Goal: Task Accomplishment & Management: Use online tool/utility

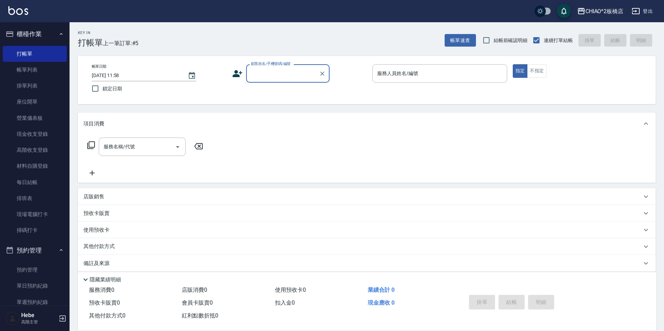
type input "x"
type input "子"
type input "[PERSON_NAME]"
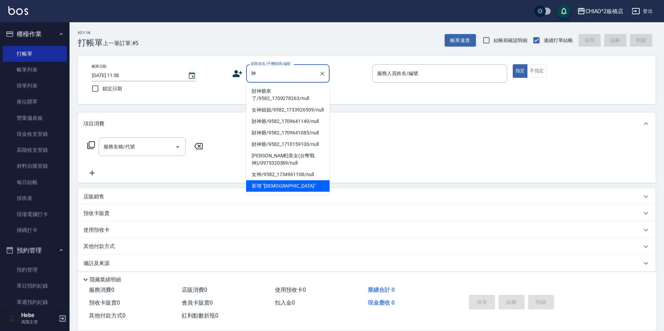
click at [284, 92] on li "財神爺來了/9582_1709278263/null" at bounding box center [287, 95] width 83 height 19
type input "財神爺來了/9582_1709278263/null"
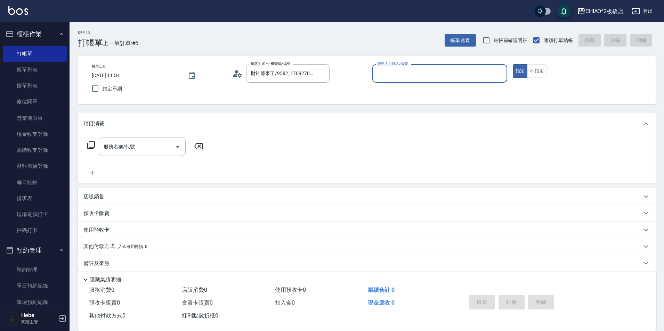
click at [384, 76] on input "服務人員姓名/編號" at bounding box center [440, 73] width 129 height 12
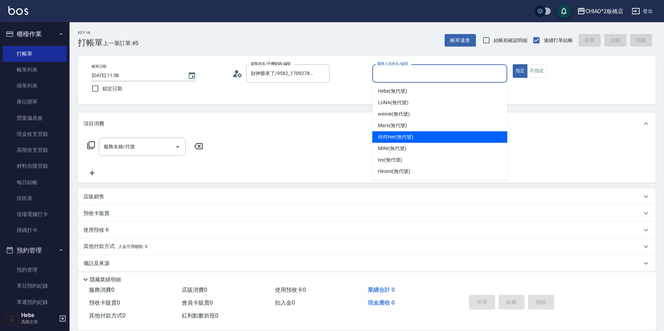
click at [398, 137] on span "何何Her (無代號)" at bounding box center [395, 137] width 35 height 7
type input "何何Her (無代號)"
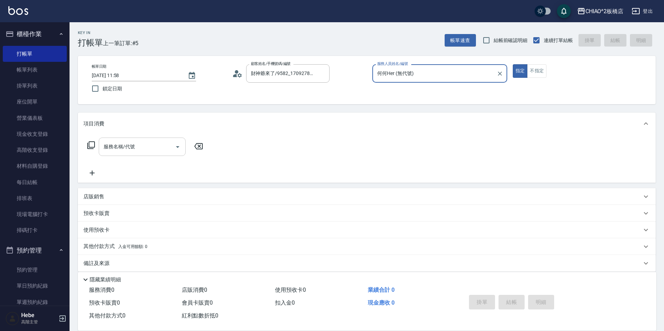
click at [132, 150] on div "服務名稱/代號 服務名稱/代號" at bounding box center [142, 147] width 87 height 18
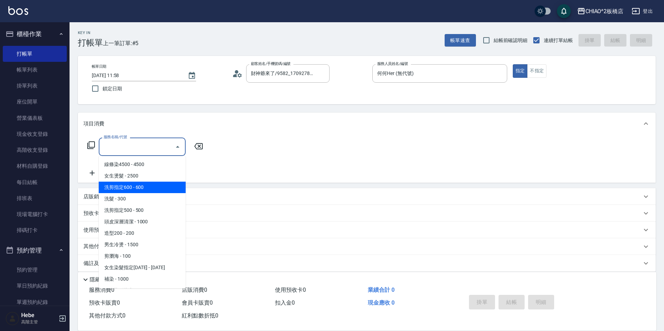
click at [155, 185] on span "洗剪指定600 - 600" at bounding box center [142, 187] width 87 height 11
type input "洗剪指定600(96678)"
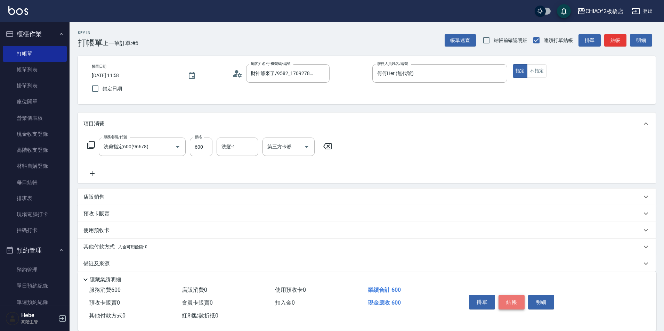
click at [512, 301] on button "結帳" at bounding box center [512, 302] width 26 height 15
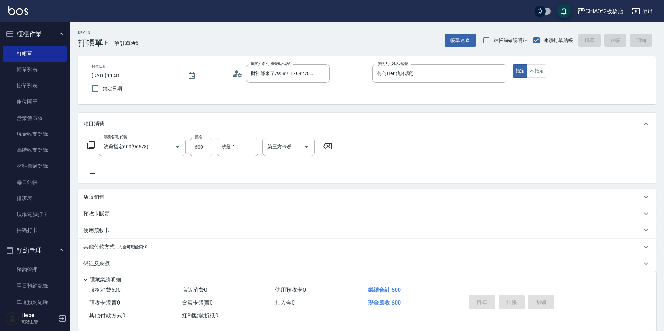
type input "[DATE] 12:49"
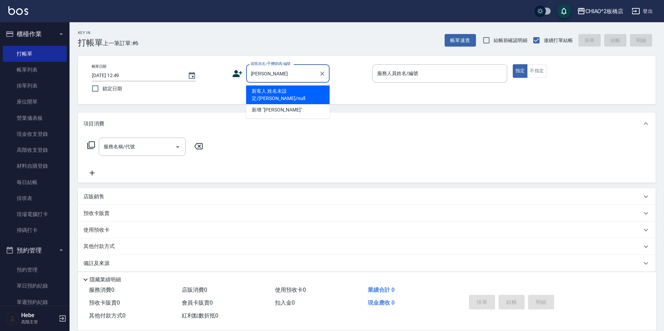
click at [293, 93] on li "新客人 姓名未設定/[PERSON_NAME]/null" at bounding box center [287, 95] width 83 height 19
type input "新客人 姓名未設定/[PERSON_NAME]/null"
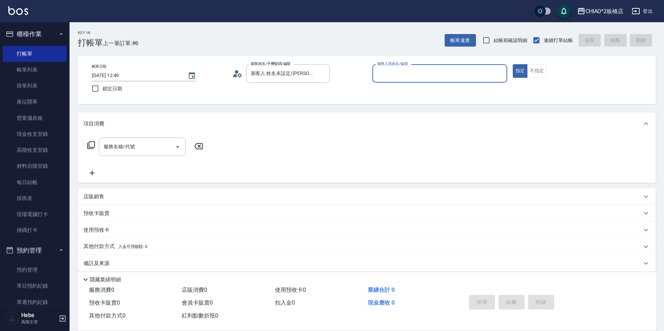
click at [393, 74] on input "服務人員姓名/編號" at bounding box center [440, 73] width 129 height 12
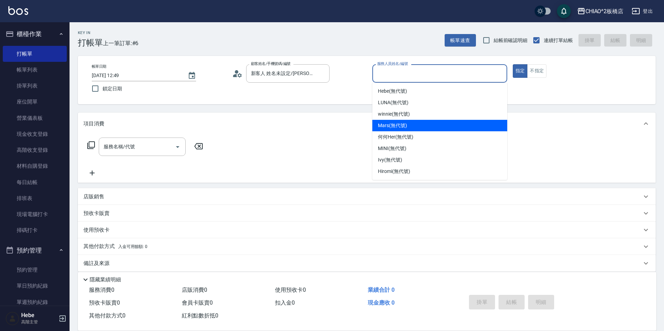
click at [393, 126] on span "Mars (無代號)" at bounding box center [392, 125] width 29 height 7
type input "Mars(無代號)"
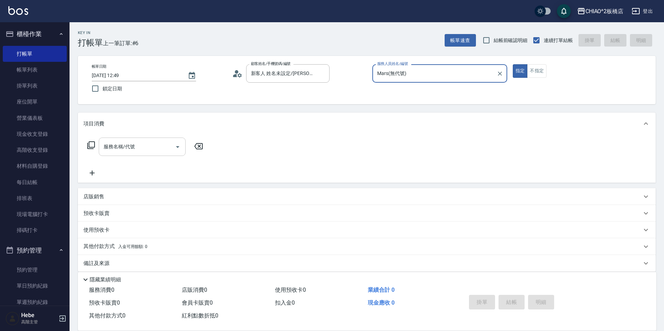
click at [137, 144] on input "服務名稱/代號" at bounding box center [137, 147] width 70 height 12
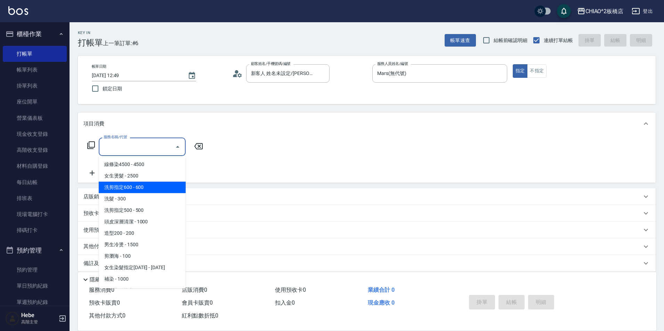
click at [148, 193] on span "洗剪指定600 - 600" at bounding box center [142, 187] width 87 height 11
type input "洗剪指定600(96678)"
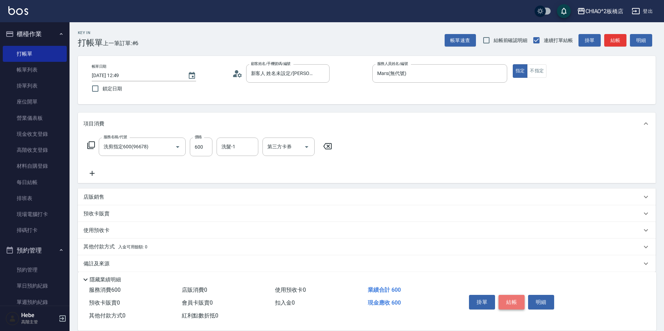
click at [506, 298] on button "結帳" at bounding box center [512, 302] width 26 height 15
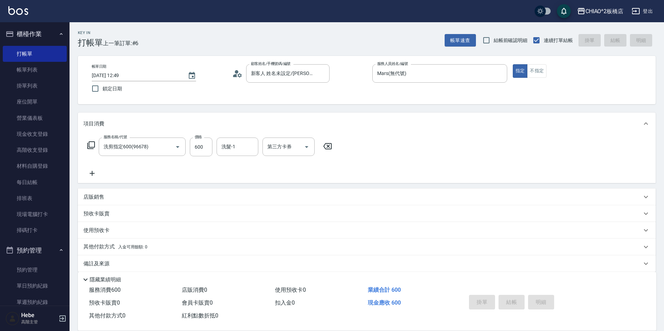
type input "[DATE] 13:20"
